Goal: Check status

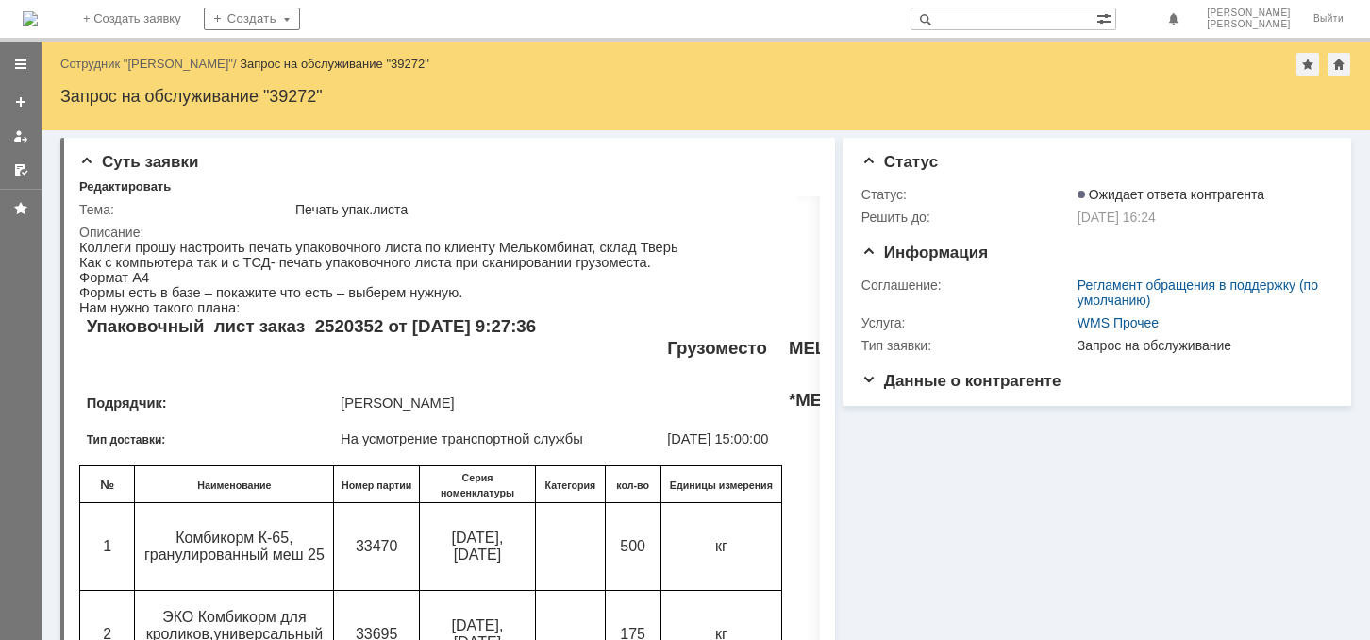
click at [326, 61] on div "Запрос на обслуживание "39272"" at bounding box center [335, 64] width 190 height 14
click at [313, 93] on div "Запрос на обслуживание "39272"" at bounding box center [705, 96] width 1290 height 19
click at [1317, 163] on div at bounding box center [1324, 160] width 15 height 15
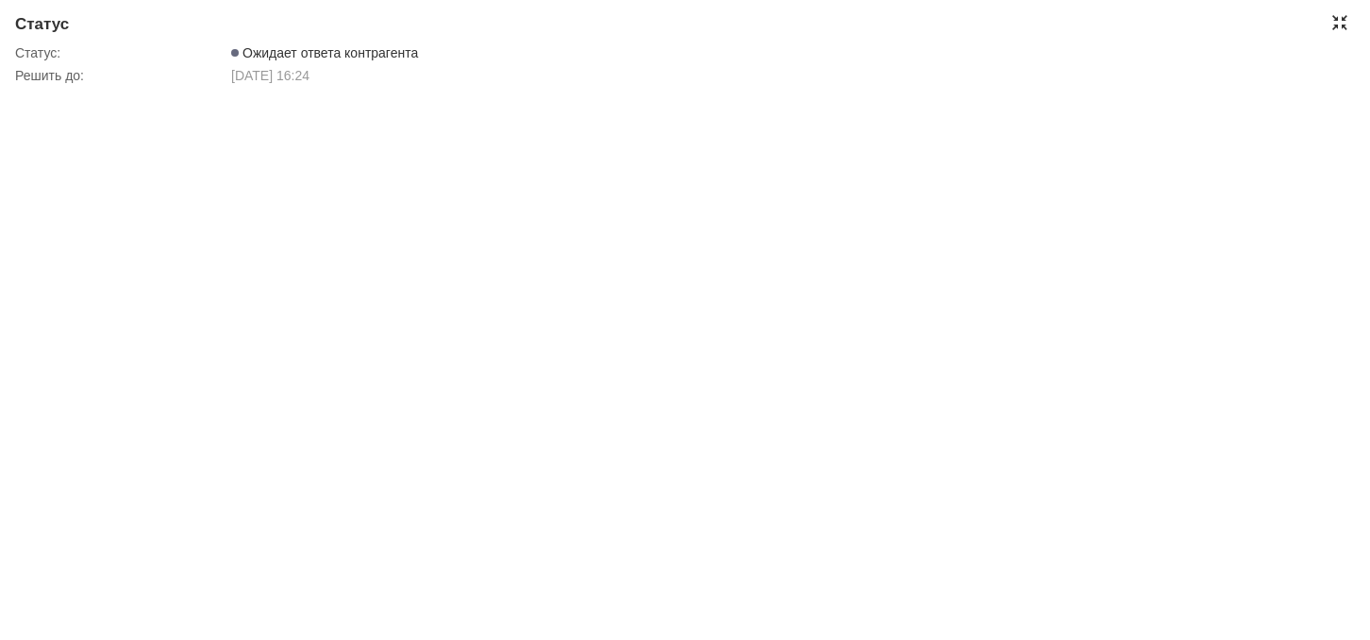
click at [1340, 25] on div at bounding box center [1339, 22] width 15 height 15
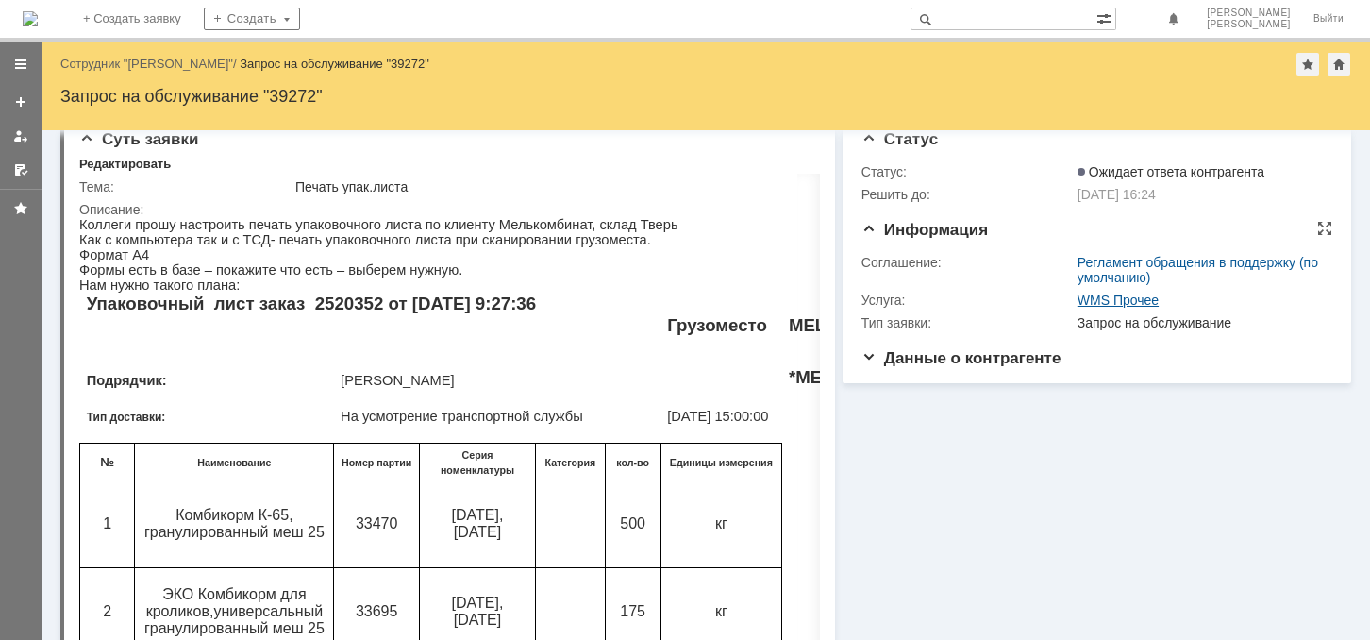
click at [1117, 303] on link "WMS Прочее" at bounding box center [1117, 299] width 81 height 15
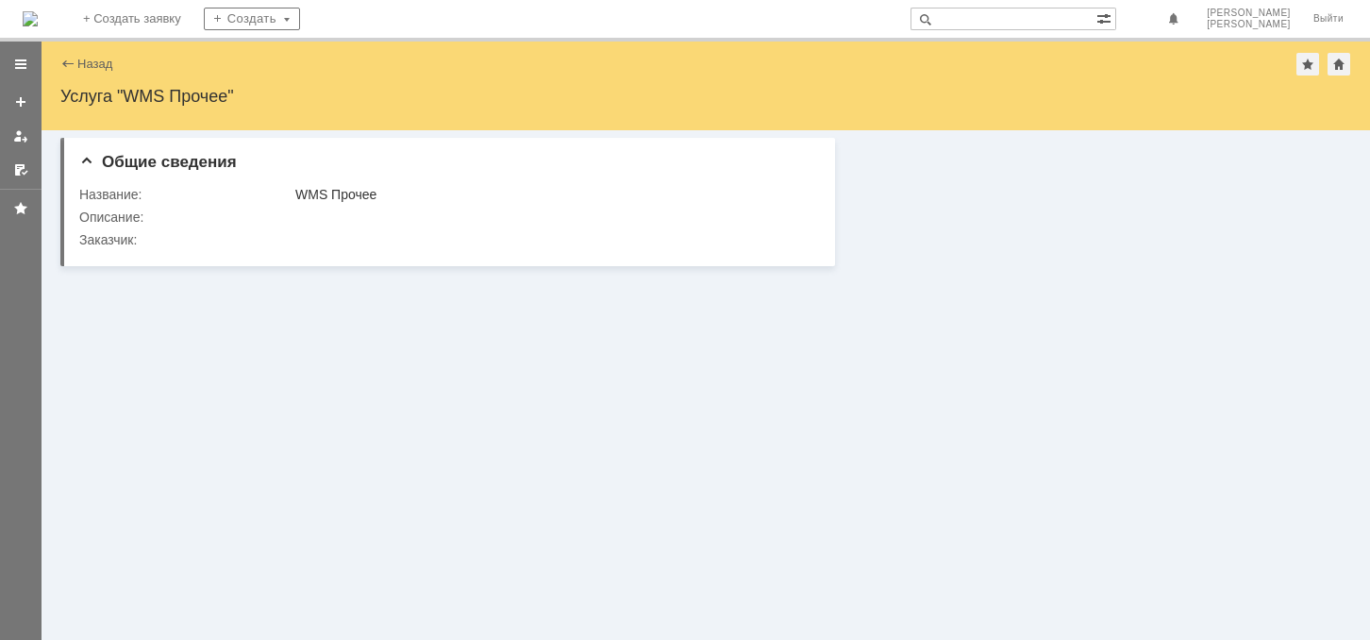
click at [63, 65] on div "Назад" at bounding box center [86, 64] width 52 height 14
